Goal: Book appointment/travel/reservation

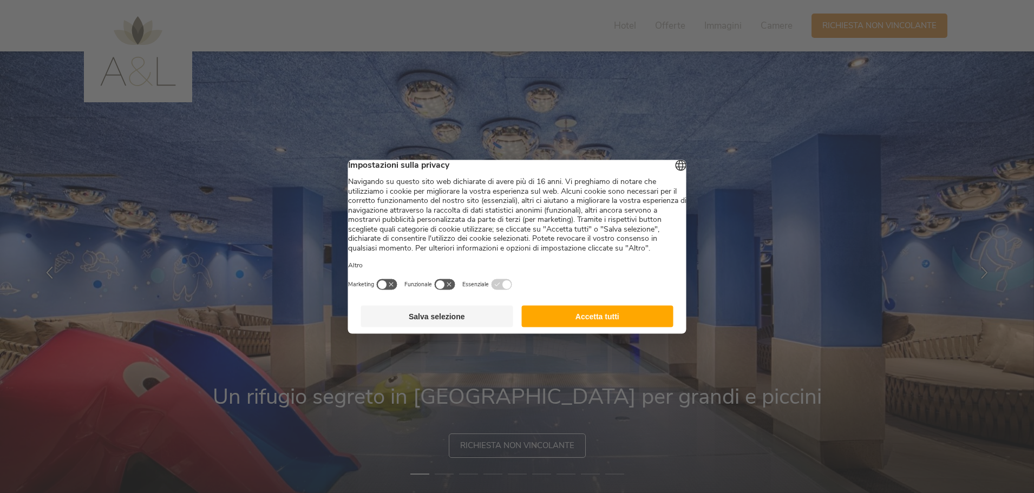
click at [455, 327] on button "Salva selezione" at bounding box center [437, 316] width 152 height 22
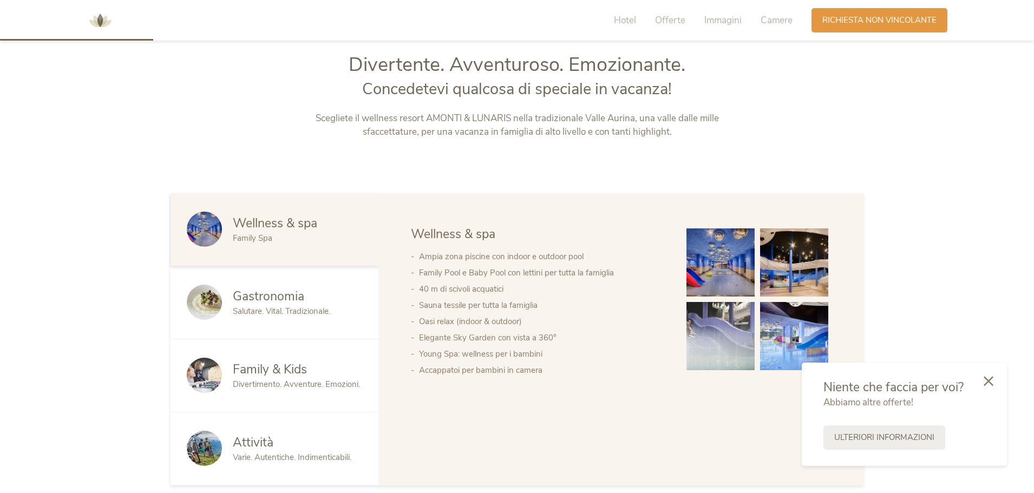
scroll to position [541, 0]
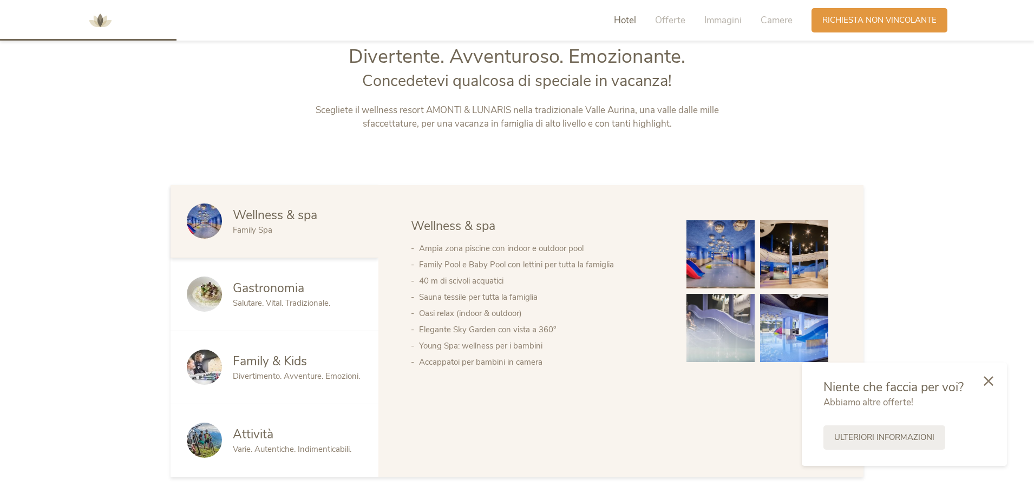
click at [279, 361] on span "Family & Kids" at bounding box center [270, 361] width 74 height 17
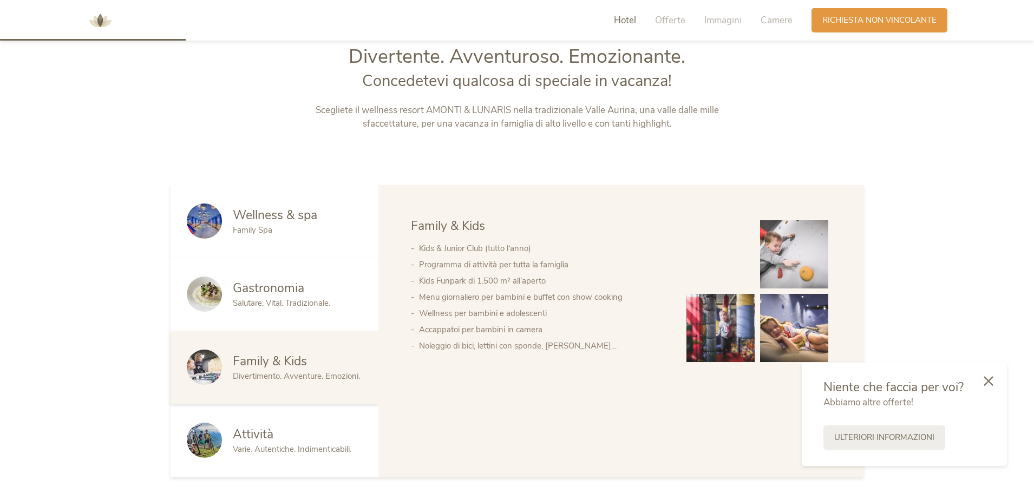
scroll to position [595, 0]
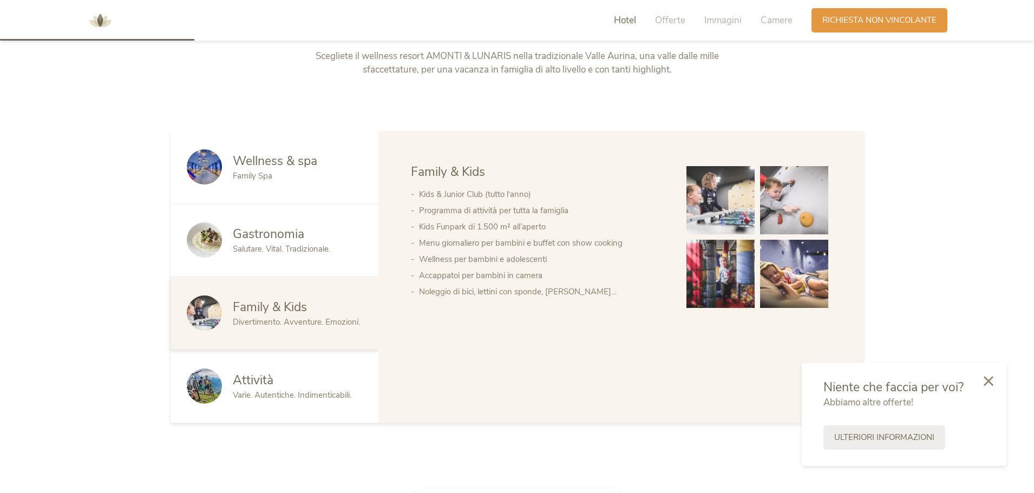
click at [273, 393] on span "Varie. Autentiche. Indimenticabili." at bounding box center [292, 395] width 119 height 11
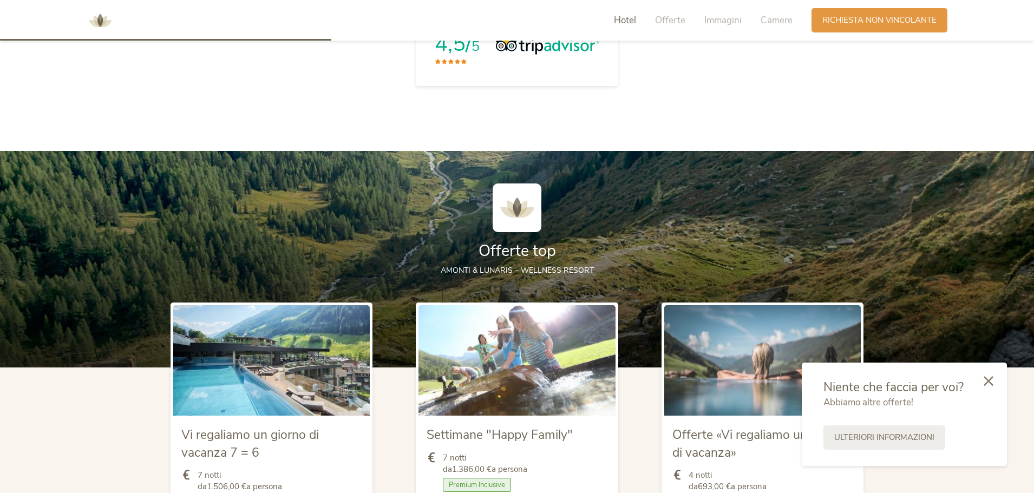
scroll to position [1082, 0]
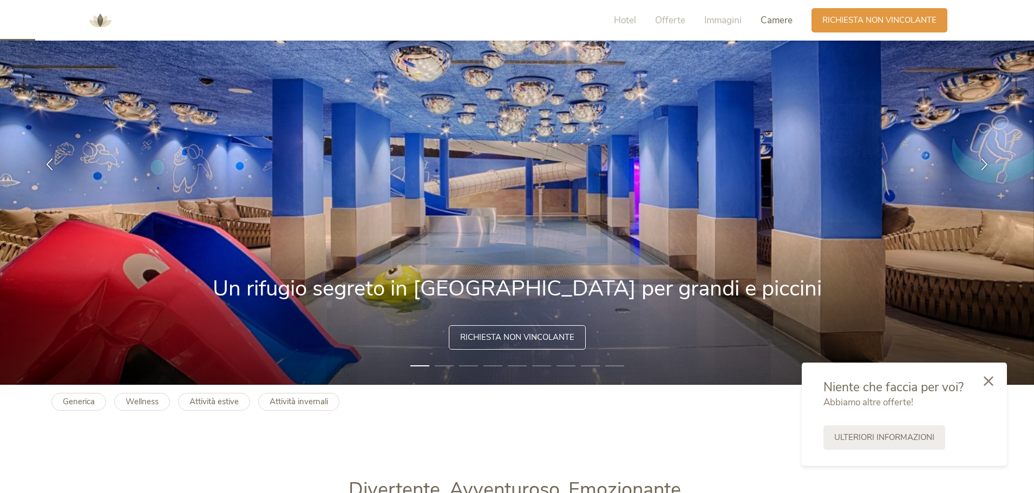
click at [782, 25] on span "Camere" at bounding box center [776, 20] width 32 height 12
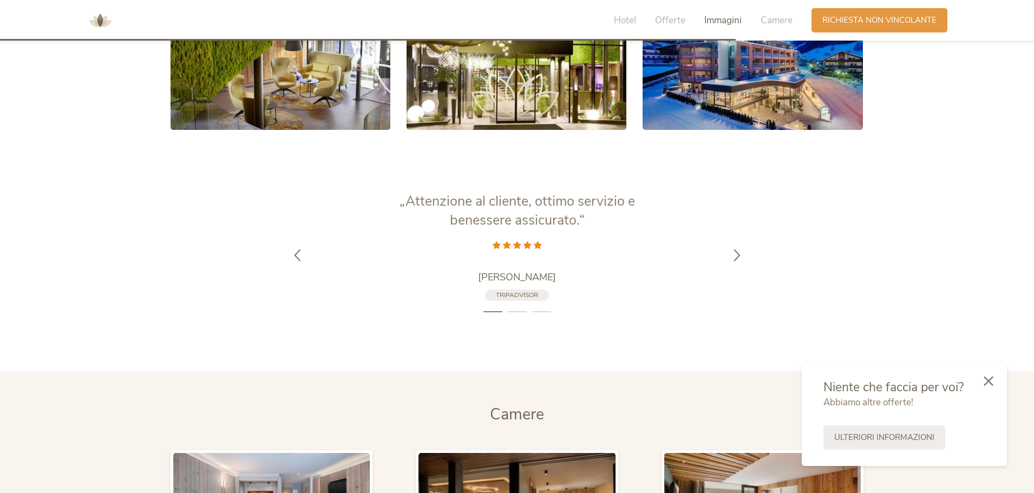
scroll to position [2193, 0]
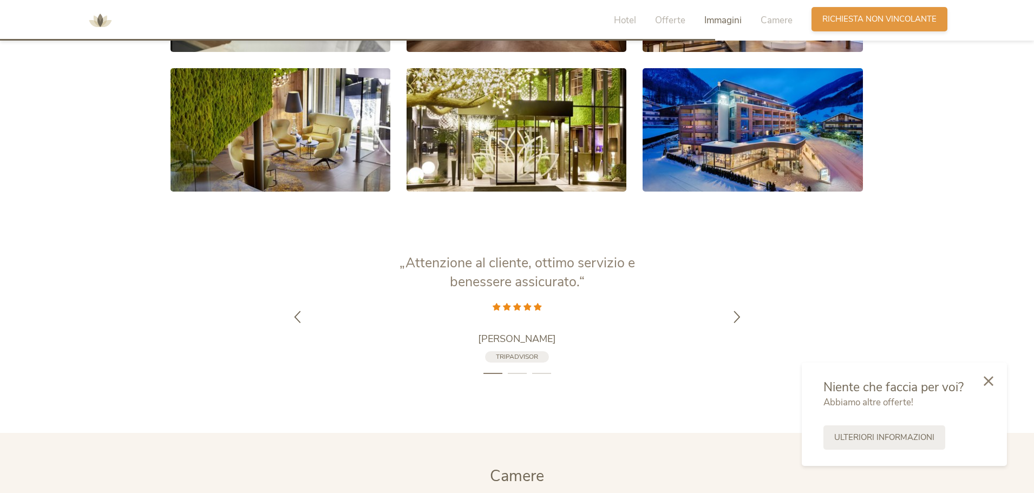
click at [882, 18] on span "Richiesta non vincolante" at bounding box center [879, 19] width 114 height 11
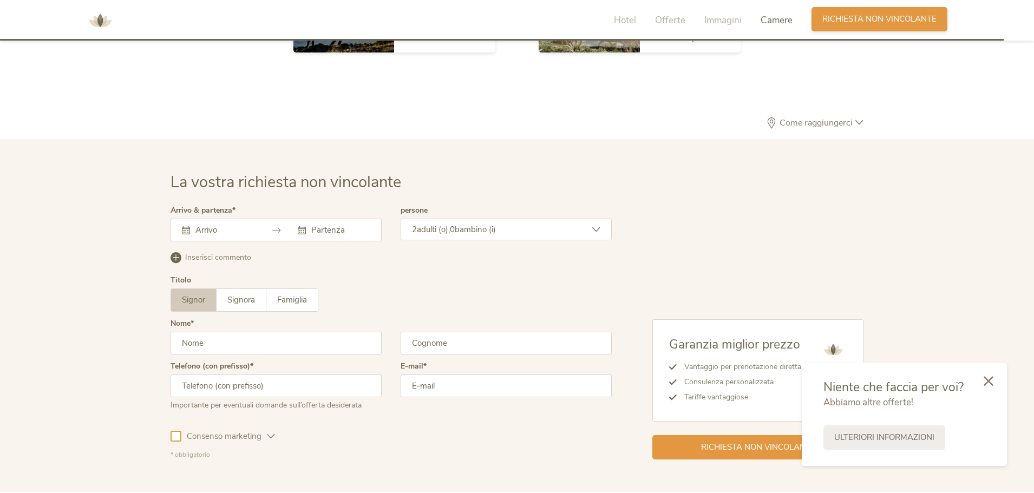
scroll to position [3170, 0]
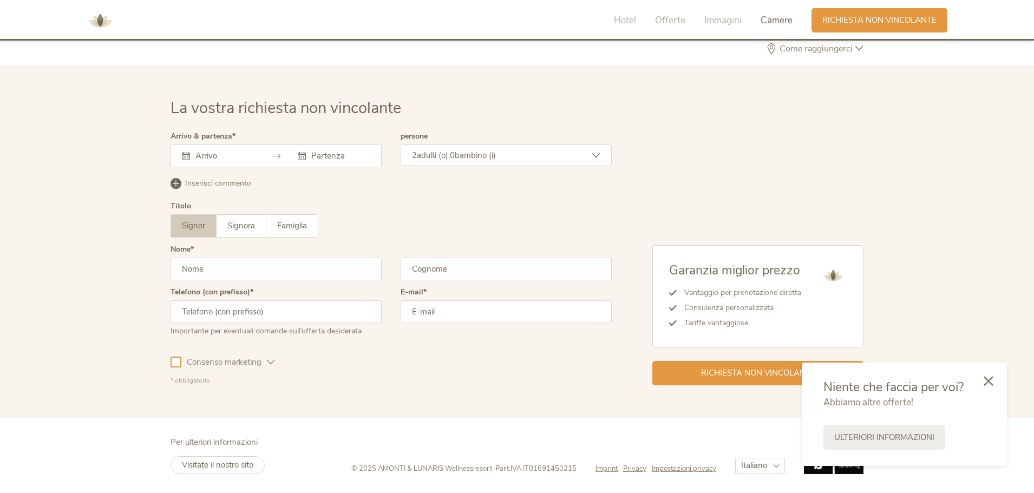
click at [240, 156] on input "text" at bounding box center [224, 155] width 62 height 11
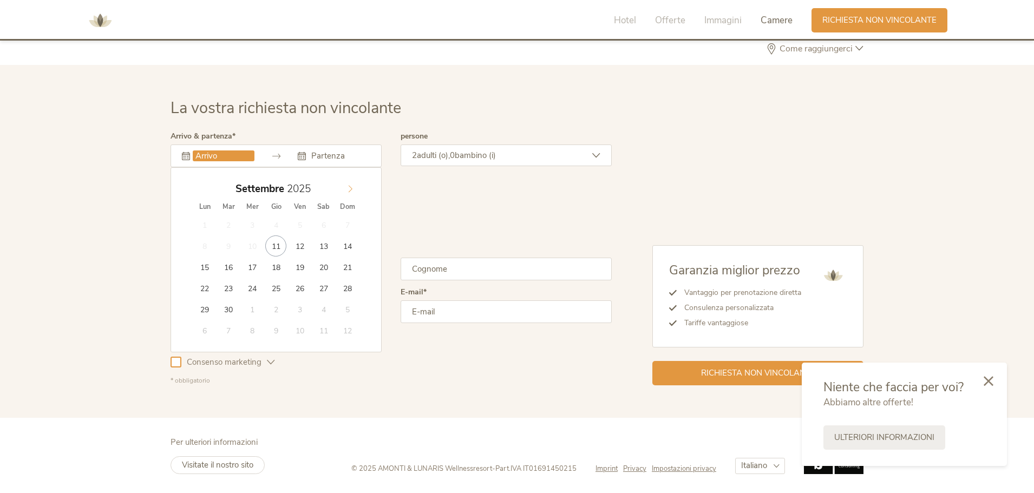
click at [348, 185] on icon at bounding box center [350, 189] width 8 height 8
type input "[DATE]"
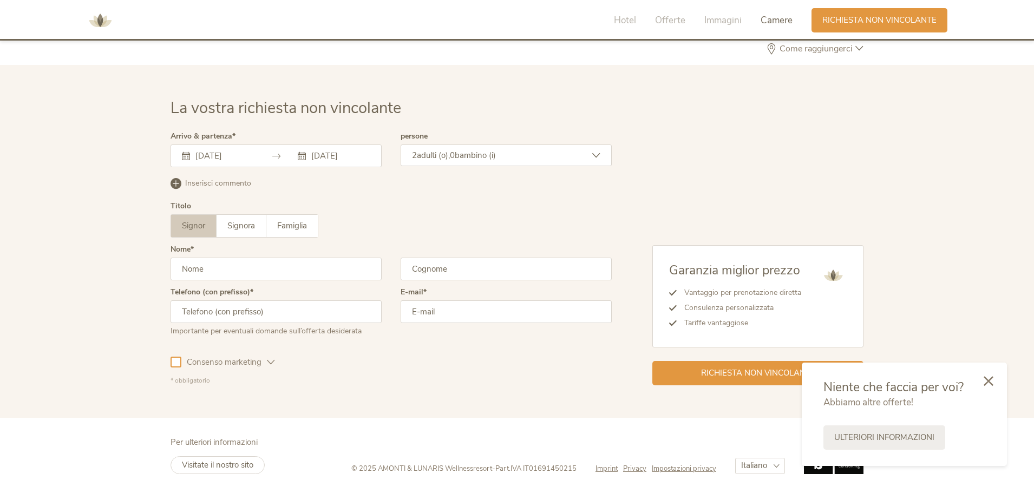
click at [478, 156] on span "bambino (i)" at bounding box center [475, 155] width 41 height 11
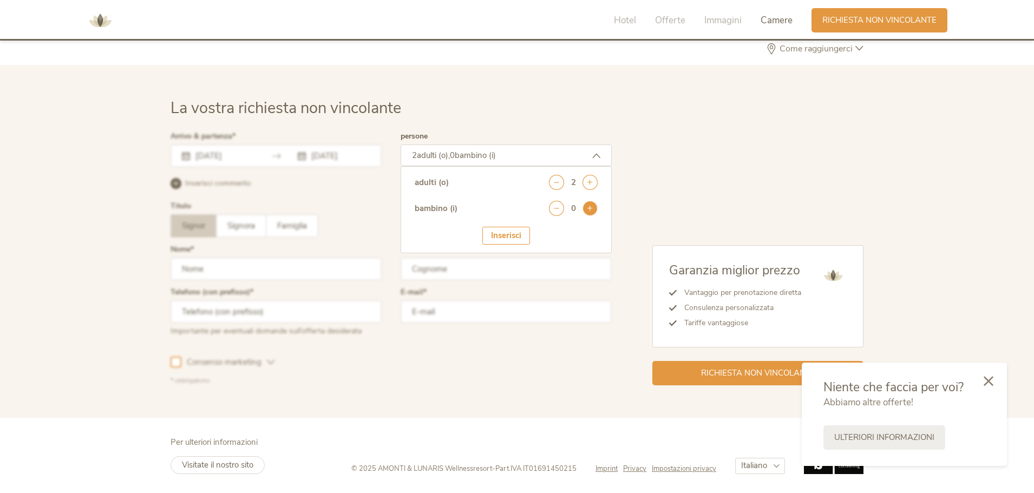
click at [589, 206] on icon at bounding box center [589, 208] width 15 height 15
click at [580, 240] on select "seleziona 0 1 2 3 4 5 6 7 8 9 10 11 12 13 14 15 16 17" at bounding box center [571, 238] width 54 height 18
select select "2"
click at [544, 229] on select "seleziona 0 1 2 3 4 5 6 7 8 9 10 11 12 13 14 15 16 17" at bounding box center [571, 238] width 54 height 18
click at [494, 274] on div "Inserisci" at bounding box center [506, 269] width 48 height 18
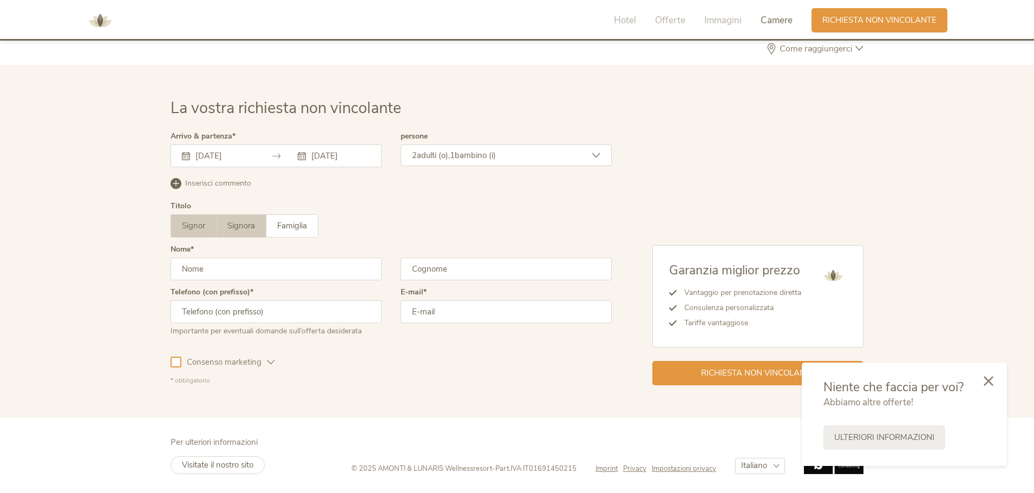
click at [241, 230] on span "Signora" at bounding box center [241, 225] width 28 height 11
click at [257, 271] on input "text" at bounding box center [275, 269] width 211 height 23
type input "[PERSON_NAME]"
type input "ZOBOLI"
type input "[PHONE_NUMBER]"
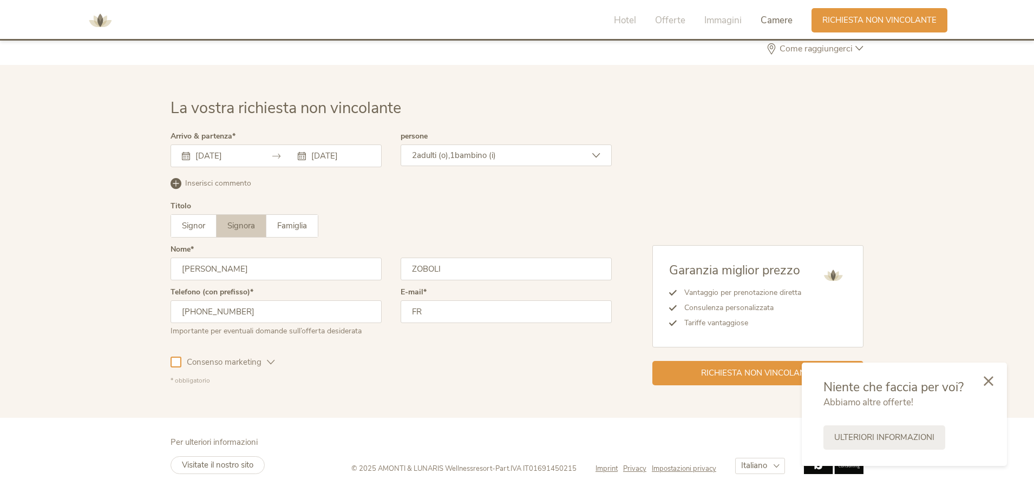
type input "F"
type input "[EMAIL_ADDRESS][DOMAIN_NAME]"
click at [258, 270] on input "[PERSON_NAME]" at bounding box center [275, 269] width 211 height 23
type input "[PERSON_NAME]"
type input "Zoboli"
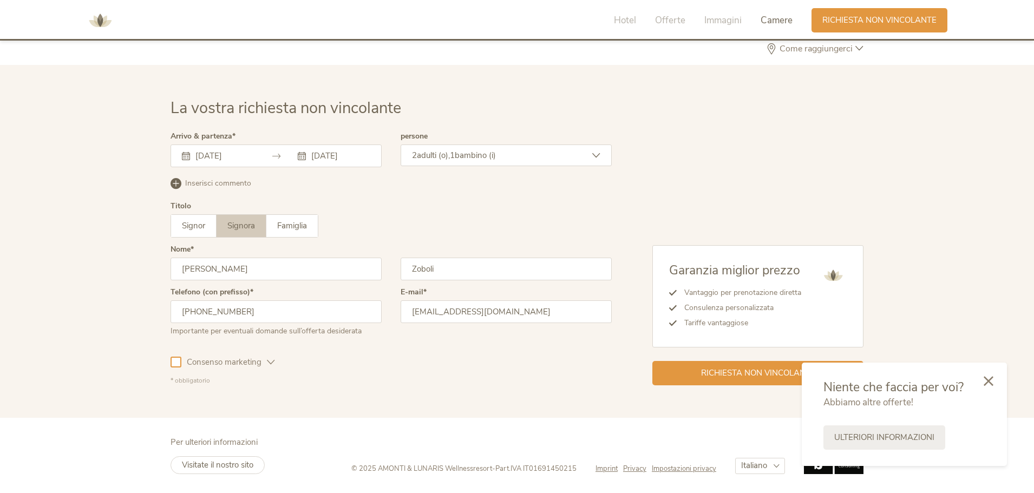
click at [267, 363] on icon at bounding box center [271, 362] width 8 height 8
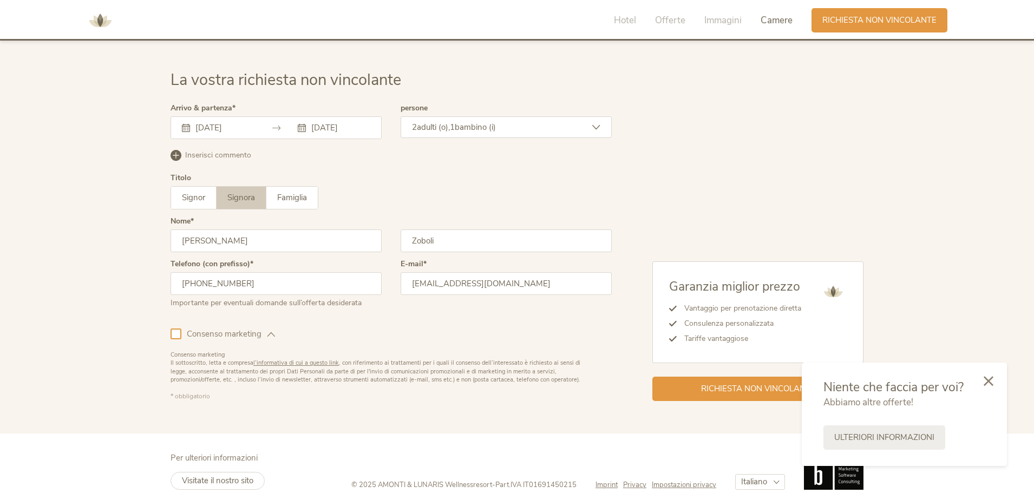
scroll to position [3213, 0]
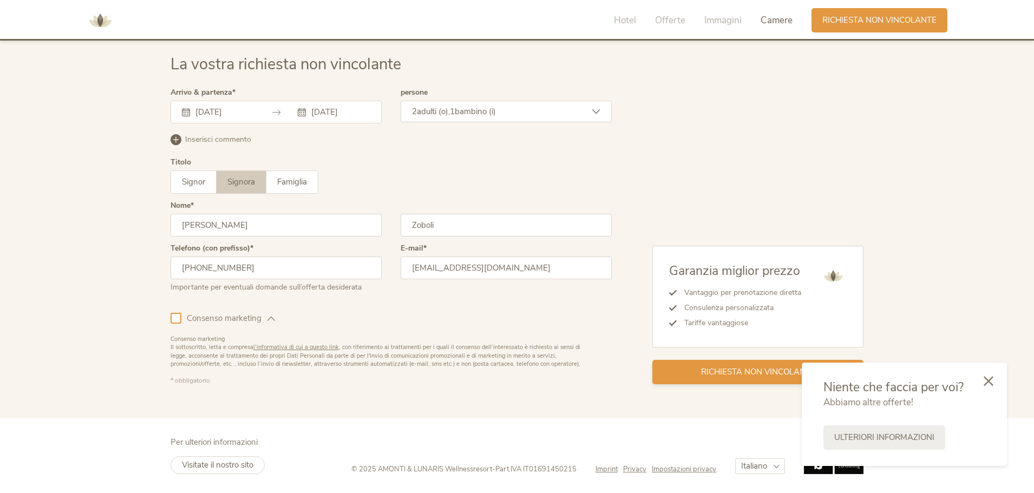
click at [751, 373] on span "Richiesta non vincolante" at bounding box center [758, 371] width 114 height 11
